Goal: Information Seeking & Learning: Learn about a topic

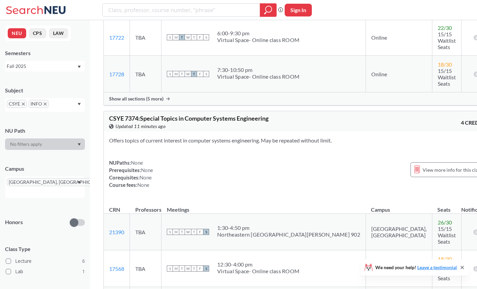
scroll to position [1137, 0]
drag, startPoint x: 139, startPoint y: 50, endPoint x: 110, endPoint y: 50, distance: 29.2
click at [110, 115] on span "CSYE 7374 : Special Topics in Computer Systems Engineering" at bounding box center [188, 118] width 159 height 7
copy span "CSYE 7374"
drag, startPoint x: 273, startPoint y: 52, endPoint x: 142, endPoint y: 49, distance: 130.3
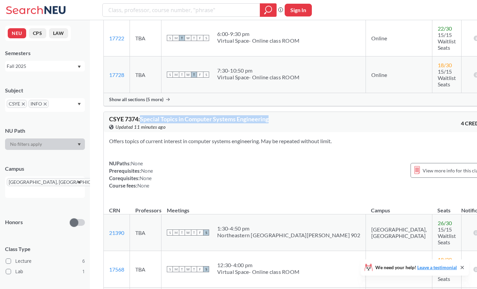
click at [142, 116] on div "CSYE 7374 : Special Topics in Computer Systems Engineering View this course on …" at bounding box center [203, 123] width 189 height 15
copy span "Special Topics in Computer Systems Engineering"
drag, startPoint x: 126, startPoint y: 210, endPoint x: 110, endPoint y: 210, distance: 15.4
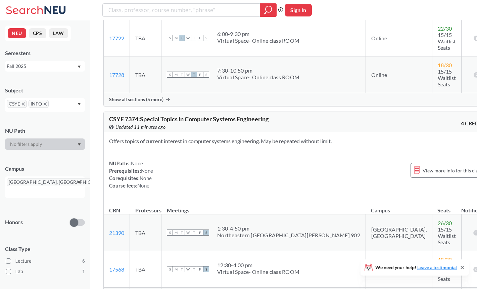
copy link "21185"
